Goal: Check status: Check status

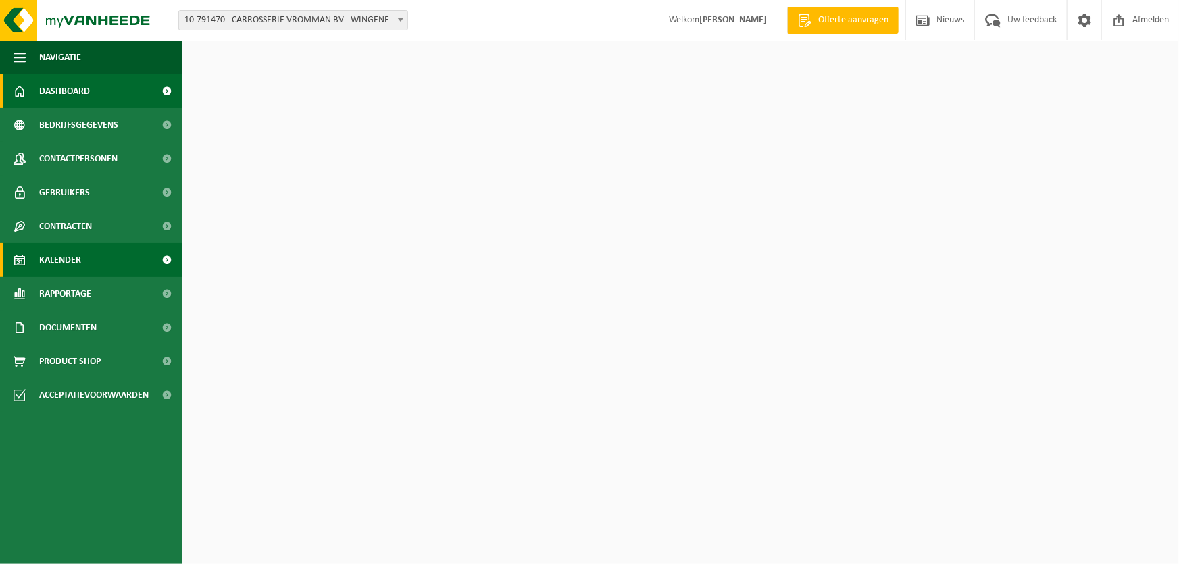
click at [73, 255] on span "Kalender" at bounding box center [60, 260] width 42 height 34
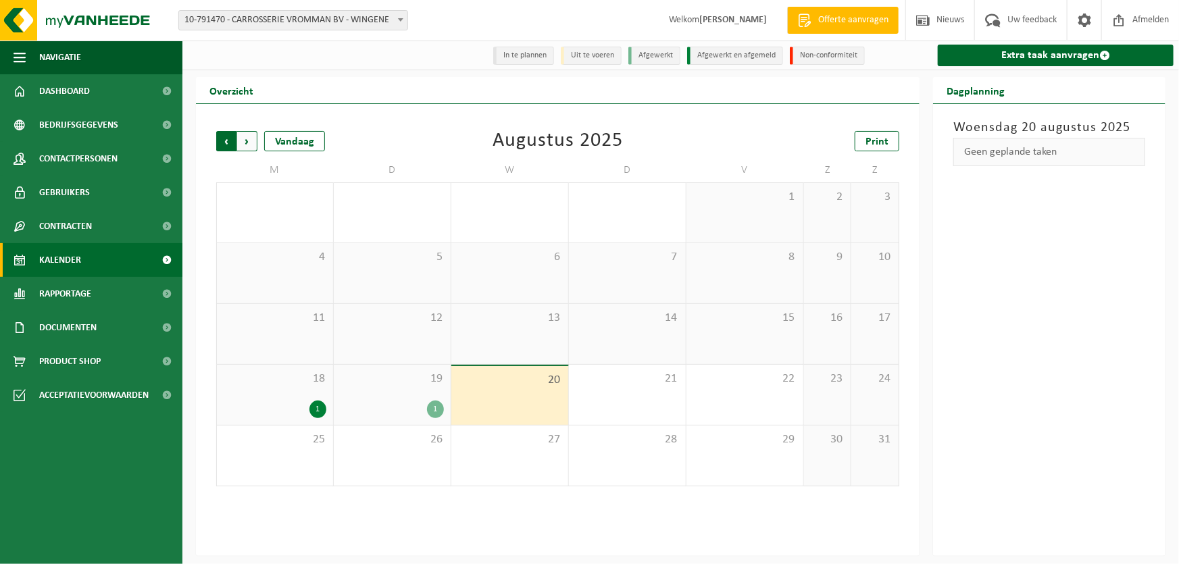
click at [244, 138] on span "Volgende" at bounding box center [247, 141] width 20 height 20
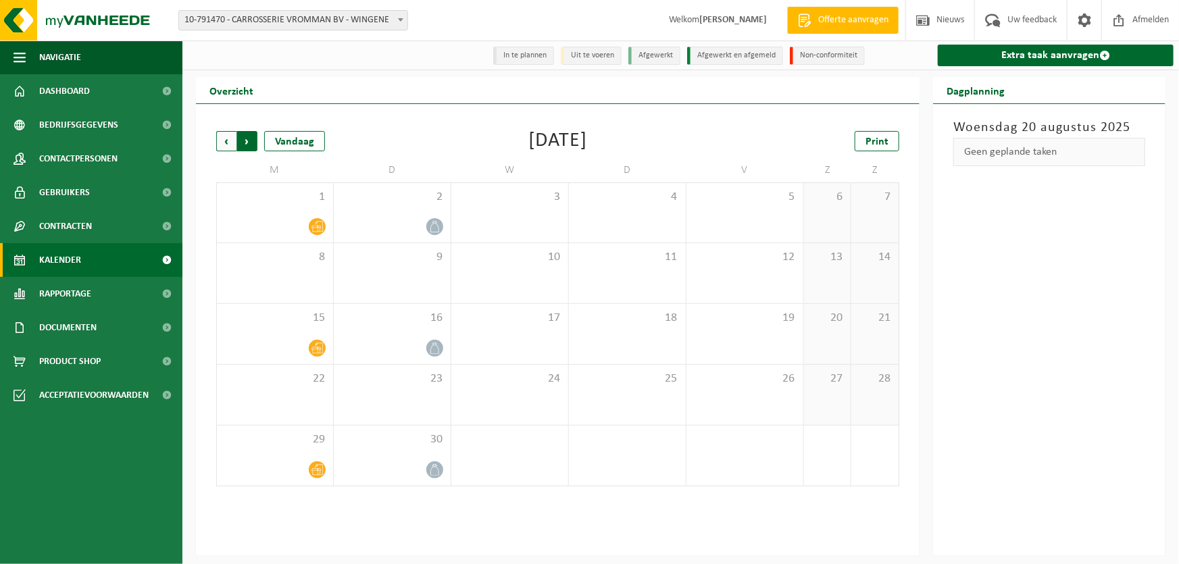
click at [227, 144] on span "Vorige" at bounding box center [226, 141] width 20 height 20
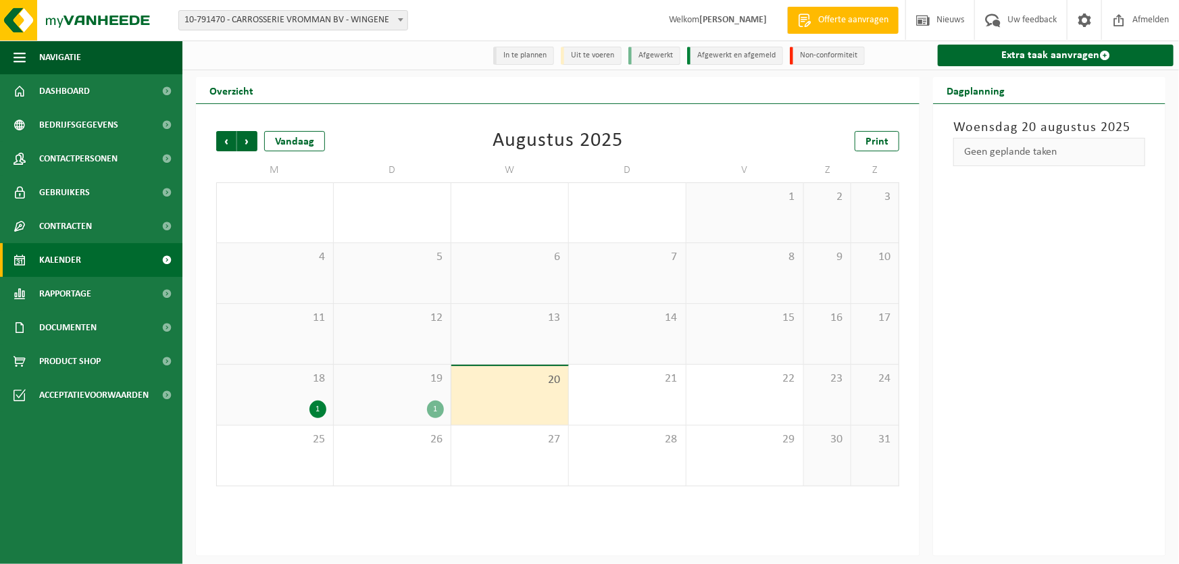
click at [300, 389] on div "18 1" at bounding box center [275, 395] width 116 height 60
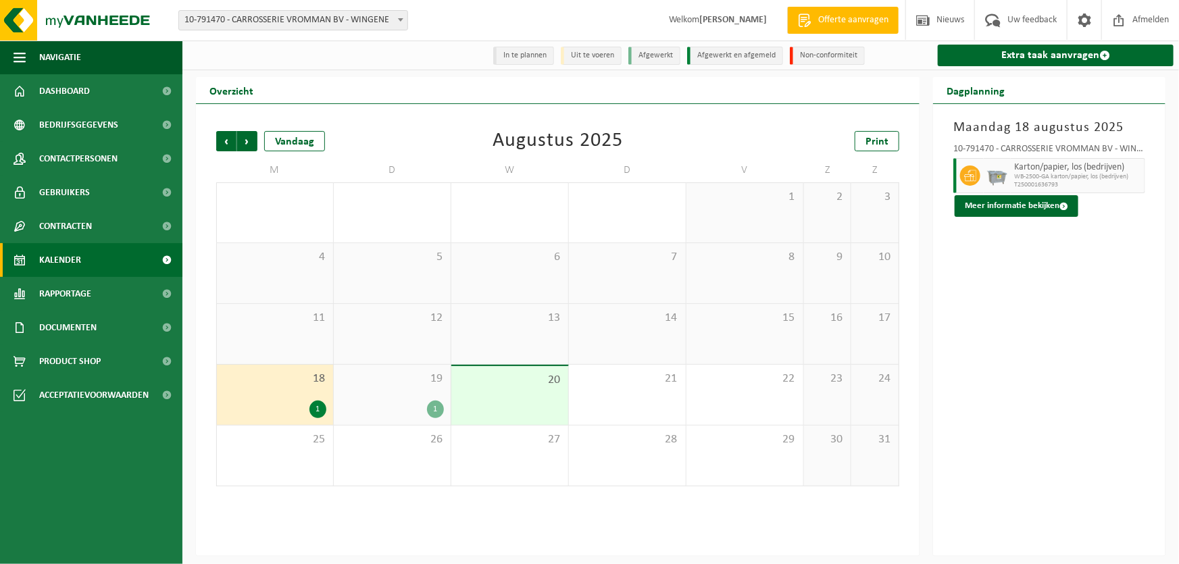
click at [399, 394] on div "19 1" at bounding box center [392, 395] width 117 height 60
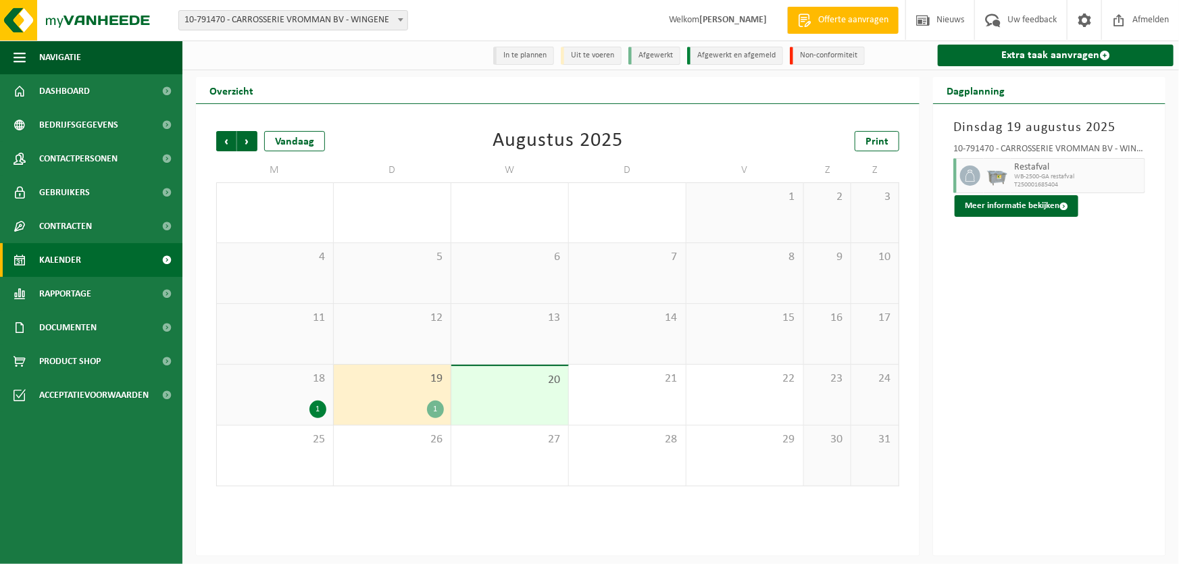
click at [318, 385] on span "18" at bounding box center [275, 378] width 103 height 15
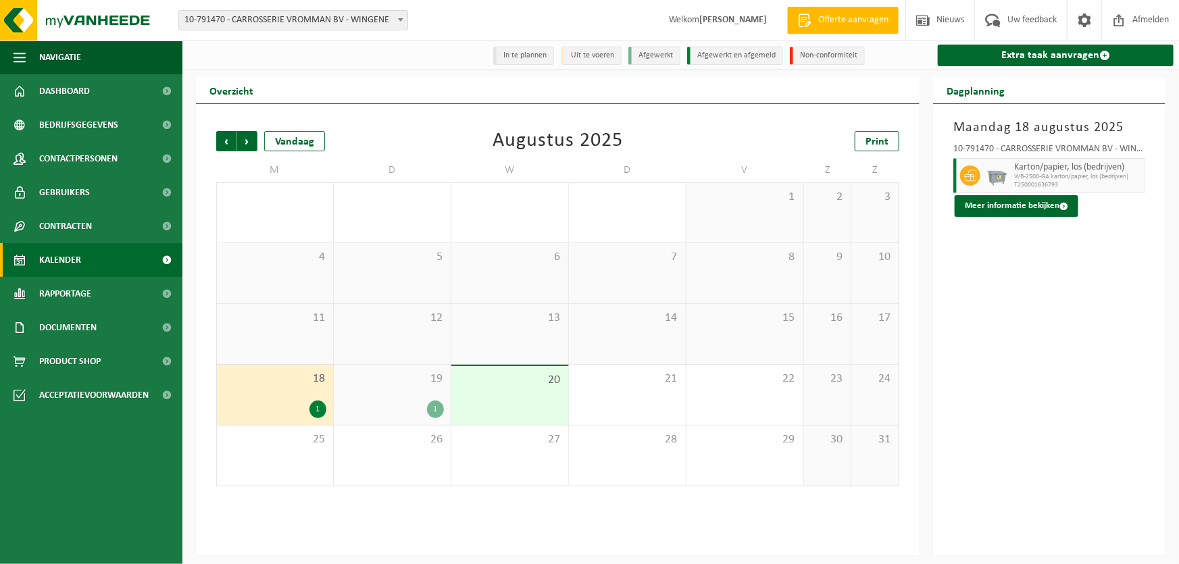
click at [424, 398] on div "19 1" at bounding box center [392, 395] width 117 height 60
